Goal: Information Seeking & Learning: Learn about a topic

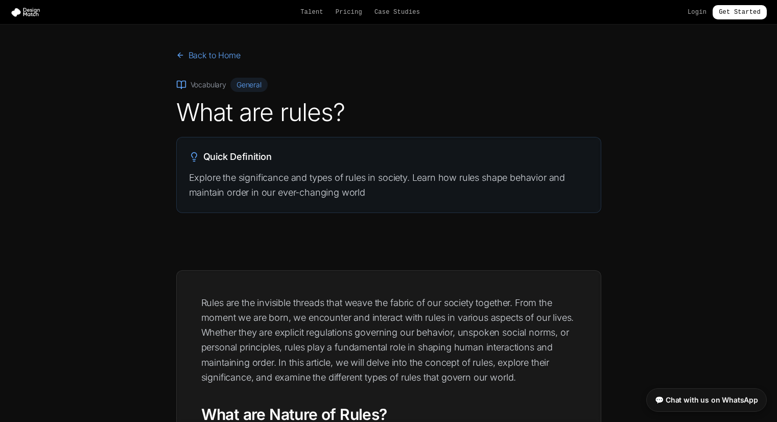
scroll to position [634, 0]
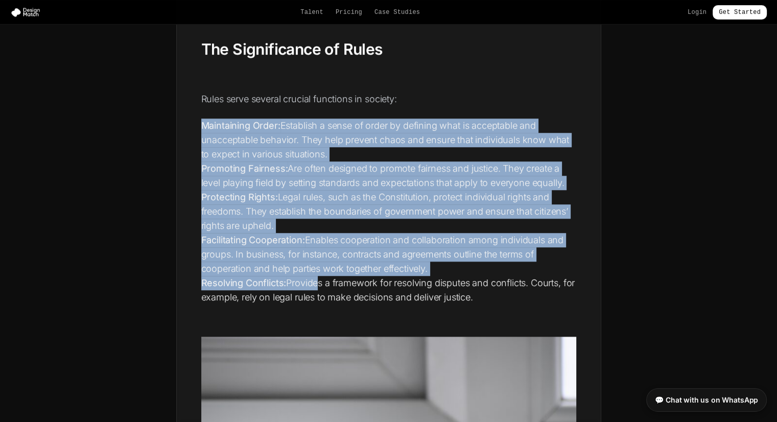
drag, startPoint x: 202, startPoint y: 124, endPoint x: 317, endPoint y: 284, distance: 197.0
click at [317, 284] on ol "Maintaining Order: Establish a sense of order by defining what is acceptable an…" at bounding box center [388, 212] width 375 height 186
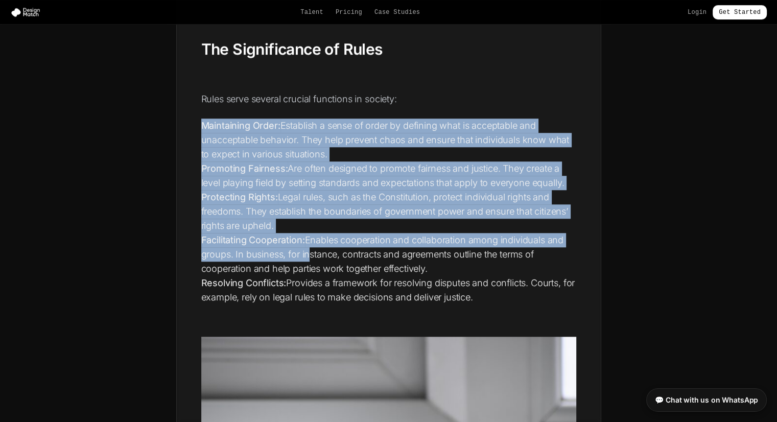
drag, startPoint x: 204, startPoint y: 126, endPoint x: 303, endPoint y: 260, distance: 166.3
click at [303, 260] on ol "Maintaining Order: Establish a sense of order by defining what is acceptable an…" at bounding box center [388, 212] width 375 height 186
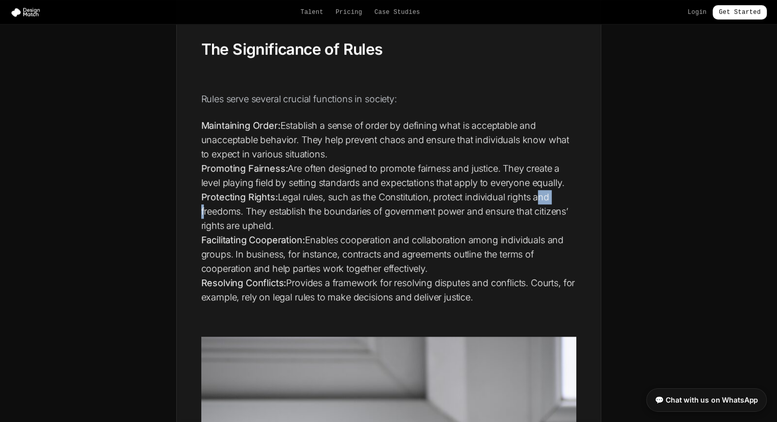
drag, startPoint x: 202, startPoint y: 127, endPoint x: 274, endPoint y: 226, distance: 122.2
drag, startPoint x: 274, startPoint y: 226, endPoint x: 116, endPoint y: 197, distance: 161.0
drag, startPoint x: 202, startPoint y: 126, endPoint x: 289, endPoint y: 235, distance: 139.3
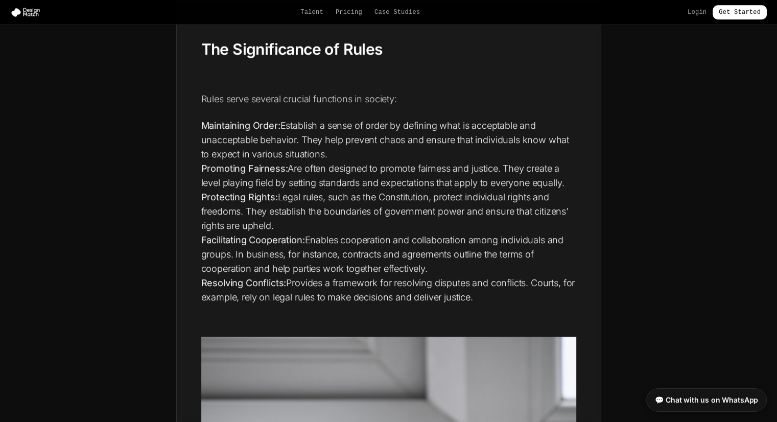
drag, startPoint x: 289, startPoint y: 235, endPoint x: 148, endPoint y: 173, distance: 154.0
drag, startPoint x: 203, startPoint y: 122, endPoint x: 499, endPoint y: 291, distance: 340.9
click at [499, 291] on ol "Maintaining Order: Establish a sense of order by defining what is acceptable an…" at bounding box center [388, 212] width 375 height 186
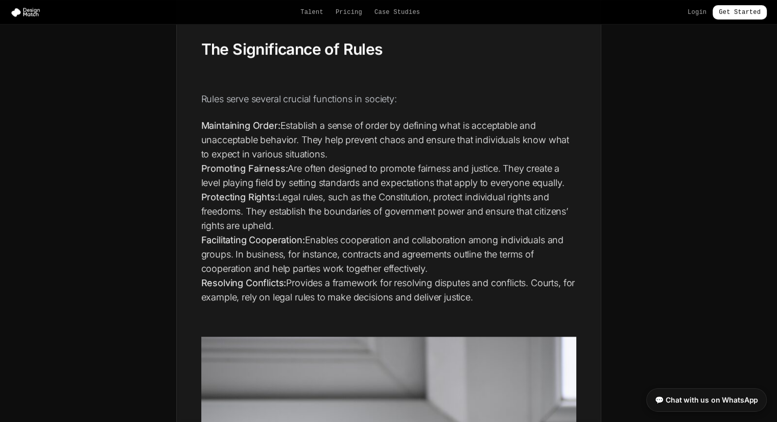
click at [203, 123] on strong "Maintaining Order:" at bounding box center [240, 125] width 79 height 11
click at [370, 122] on li "Maintaining Order: Establish a sense of order by defining what is acceptable an…" at bounding box center [388, 140] width 375 height 43
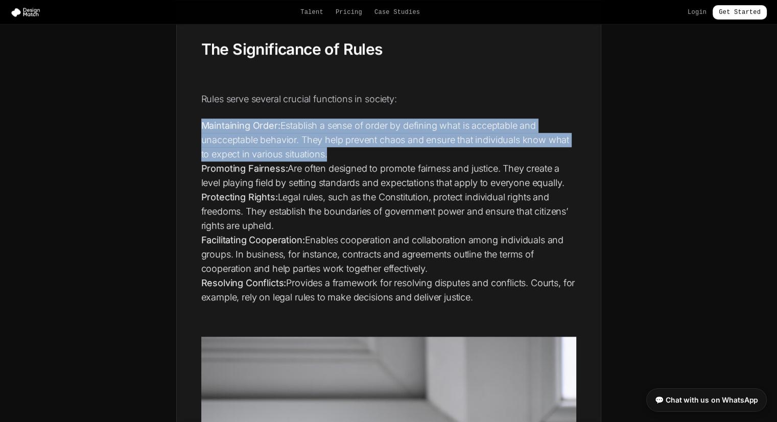
click at [370, 122] on li "Maintaining Order: Establish a sense of order by defining what is acceptable an…" at bounding box center [388, 140] width 375 height 43
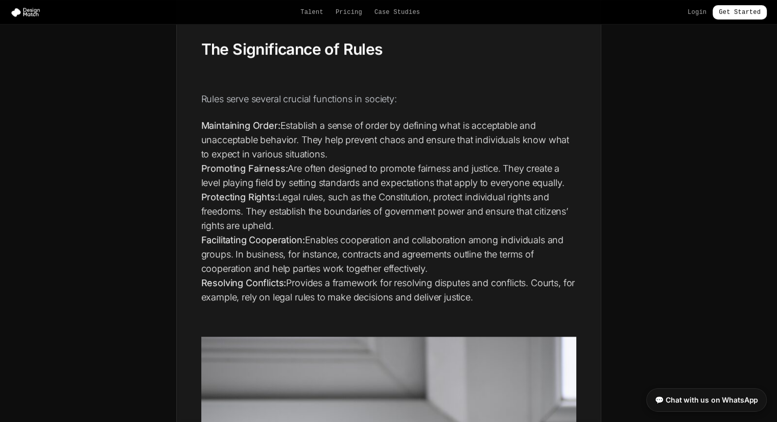
click at [362, 151] on li "Maintaining Order: Establish a sense of order by defining what is acceptable an…" at bounding box center [388, 140] width 375 height 43
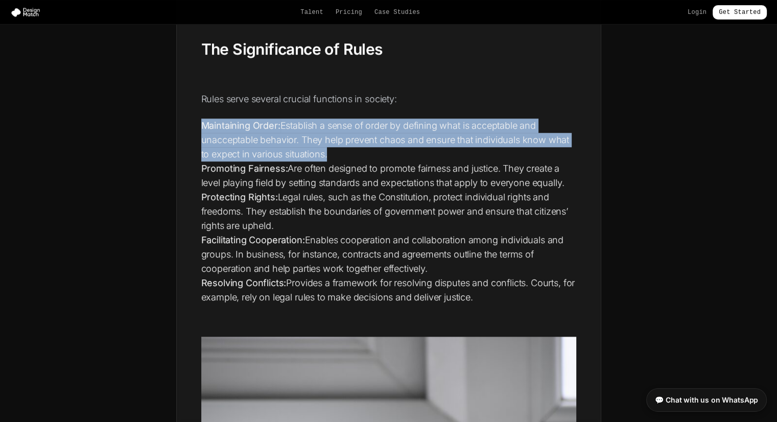
click at [362, 151] on li "Maintaining Order: Establish a sense of order by defining what is acceptable an…" at bounding box center [388, 140] width 375 height 43
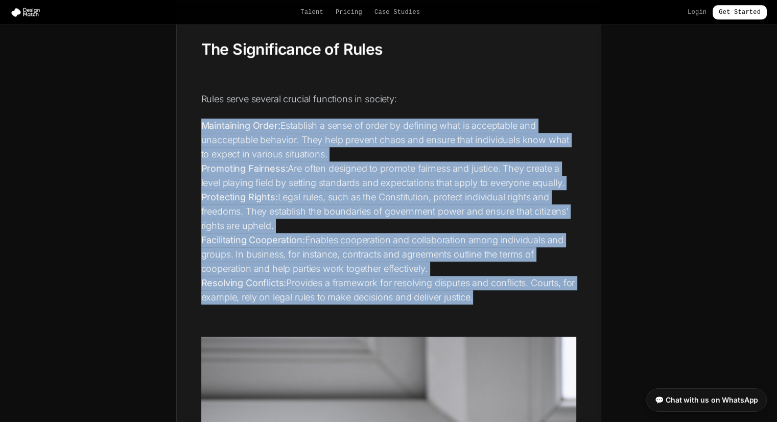
drag, startPoint x: 204, startPoint y: 125, endPoint x: 460, endPoint y: 319, distance: 321.4
drag, startPoint x: 203, startPoint y: 123, endPoint x: 485, endPoint y: 295, distance: 329.4
click at [485, 295] on ol "Maintaining Order: Establish a sense of order by defining what is acceptable an…" at bounding box center [388, 212] width 375 height 186
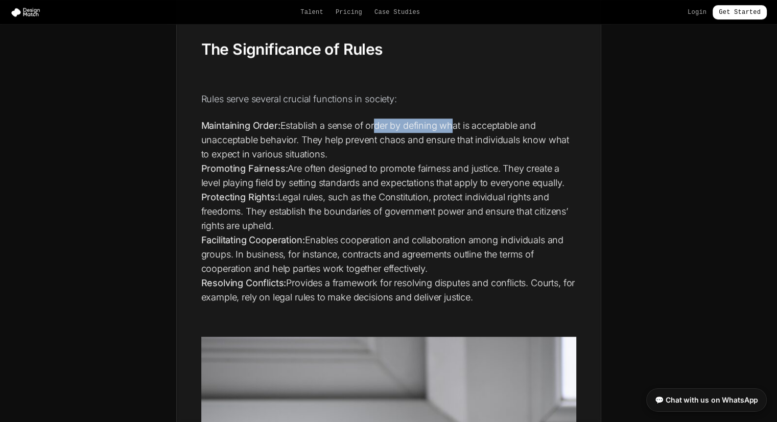
drag, startPoint x: 450, startPoint y: 110, endPoint x: 372, endPoint y: 115, distance: 78.9
click at [204, 125] on strong "Maintaining Order:" at bounding box center [240, 125] width 79 height 11
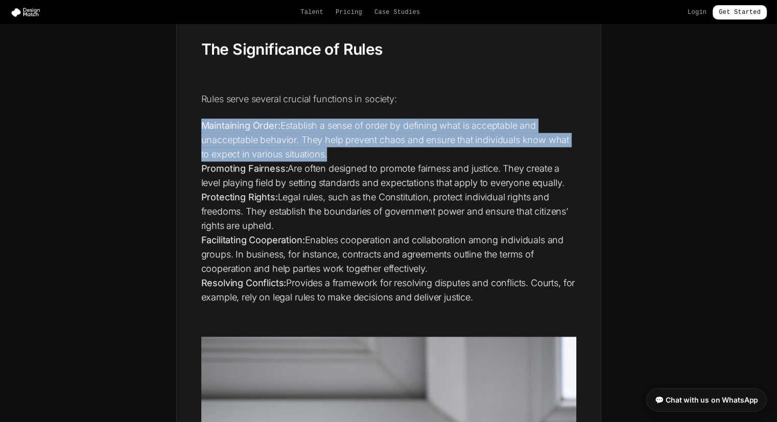
click at [204, 125] on strong "Maintaining Order:" at bounding box center [240, 125] width 79 height 11
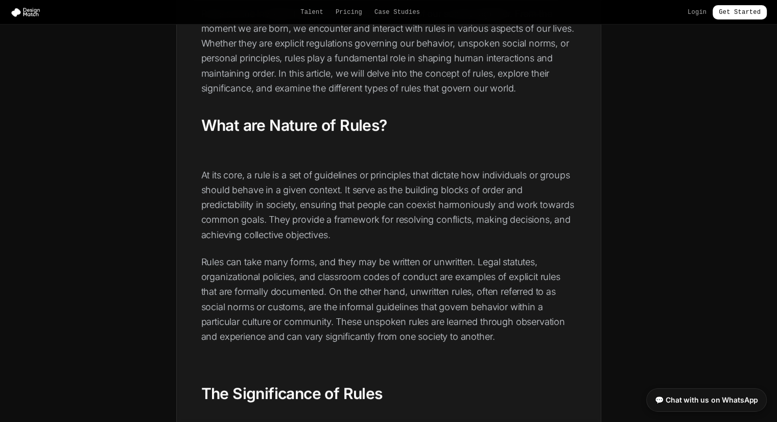
scroll to position [266, 0]
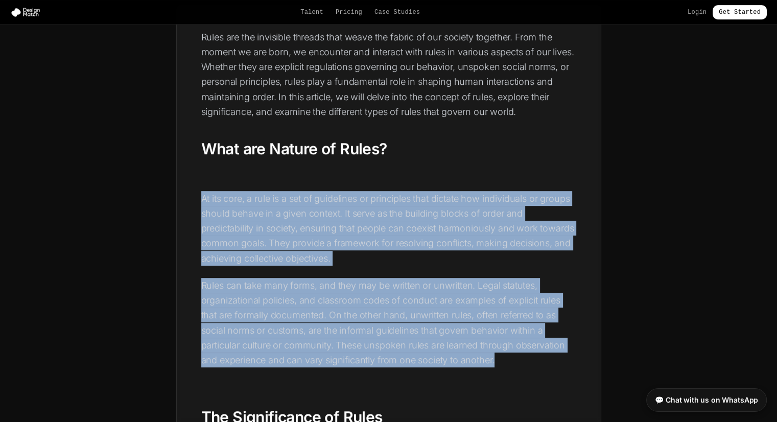
drag, startPoint x: 203, startPoint y: 198, endPoint x: 501, endPoint y: 385, distance: 351.8
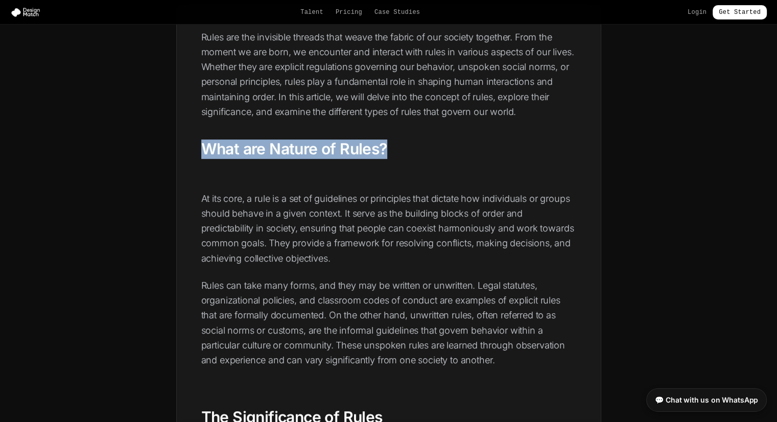
drag, startPoint x: 202, startPoint y: 146, endPoint x: 407, endPoint y: 147, distance: 204.9
click at [407, 147] on h2 "What are Nature of Rules?" at bounding box center [388, 149] width 375 height 19
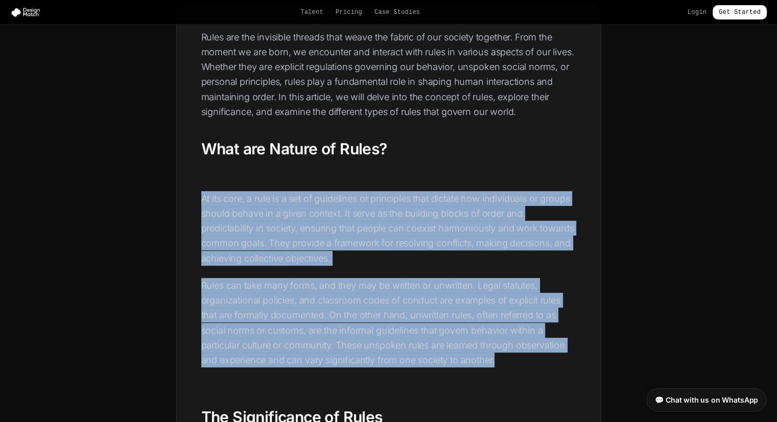
drag, startPoint x: 202, startPoint y: 199, endPoint x: 535, endPoint y: 363, distance: 371.2
drag, startPoint x: 201, startPoint y: 199, endPoint x: 495, endPoint y: 364, distance: 336.6
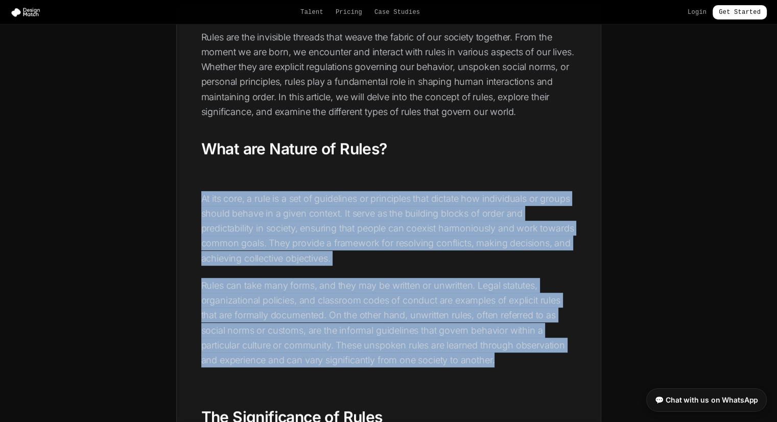
drag, startPoint x: 202, startPoint y: 200, endPoint x: 512, endPoint y: 358, distance: 347.9
